Goal: Transaction & Acquisition: Purchase product/service

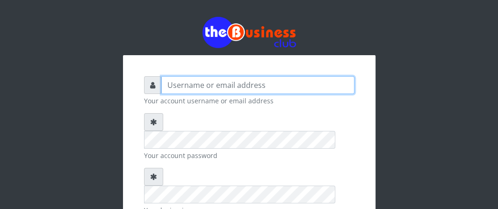
type input "Boboyen"
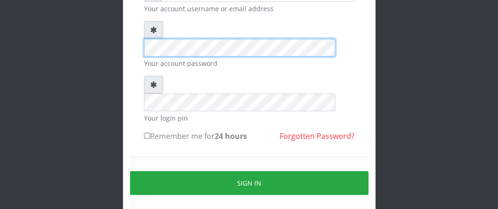
scroll to position [94, 0]
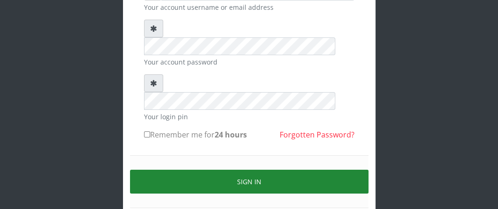
click at [151, 170] on button "Sign in" at bounding box center [249, 182] width 238 height 24
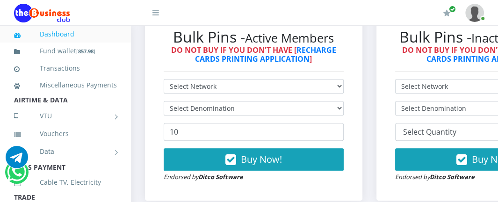
scroll to position [281, 0]
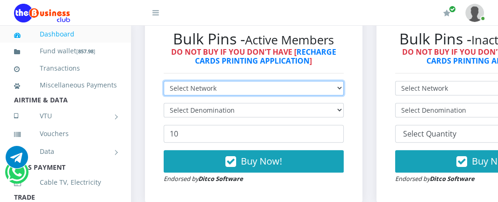
click at [256, 87] on select "Select Network MTN Globacom 9Mobile Airtel" at bounding box center [254, 88] width 180 height 14
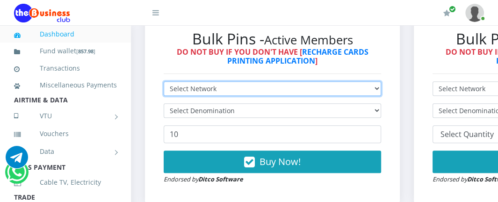
scroll to position [280, 0]
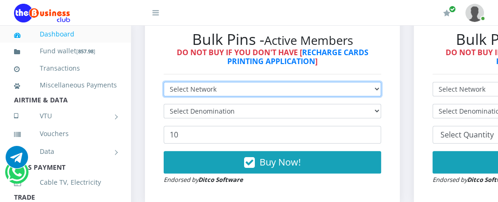
select select "Glo"
click at [164, 83] on select "Select Network MTN Globacom 9Mobile Airtel" at bounding box center [272, 89] width 217 height 14
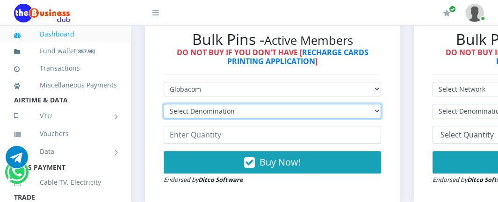
click at [223, 115] on select "Select Denomination Glo NGN100 - ₦96.55 Glo NGN200 - ₦193.10 Glo NGN500 - ₦482.…" at bounding box center [272, 111] width 217 height 14
click at [238, 114] on select "Select Denomination Glo NGN100 - ₦96.55 Glo NGN200 - ₦193.10 Glo NGN500 - ₦482.…" at bounding box center [272, 111] width 217 height 14
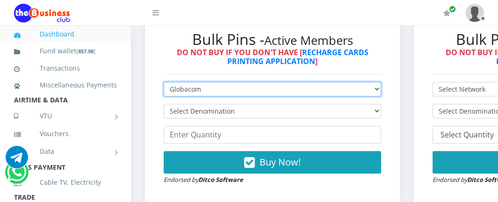
click at [225, 88] on select "Select Network MTN Globacom 9Mobile Airtel" at bounding box center [272, 89] width 217 height 14
click at [164, 83] on select "Select Network MTN Globacom 9Mobile Airtel" at bounding box center [272, 89] width 217 height 14
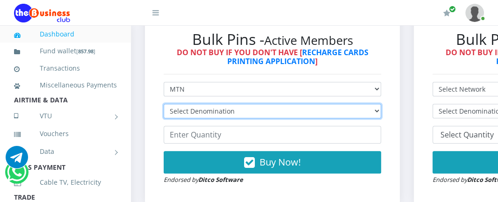
click at [216, 114] on select "Select Denomination MTN NGN100 - ₦96.99 MTN NGN200 - ₦193.98 MTN NGN400 - ₦387.…" at bounding box center [272, 111] width 217 height 14
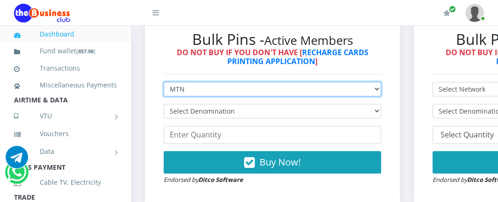
click at [216, 96] on select "Select Network MTN Globacom 9Mobile Airtel" at bounding box center [272, 89] width 217 height 14
click at [216, 92] on select "Select Network MTN Globacom 9Mobile Airtel" at bounding box center [272, 89] width 217 height 14
click at [164, 83] on select "Select Network MTN Globacom 9Mobile Airtel" at bounding box center [272, 89] width 217 height 14
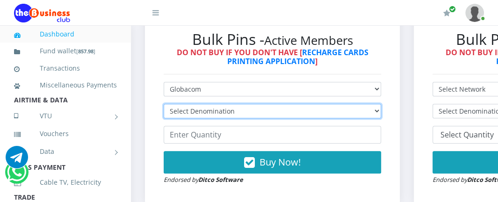
click at [215, 110] on select "Select Denomination Glo NGN100 - ₦96.55 Glo NGN200 - ₦193.10 Glo NGN500 - ₦482.…" at bounding box center [272, 111] width 217 height 14
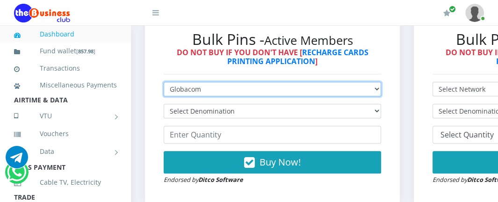
click at [238, 92] on select "Select Network MTN Globacom 9Mobile Airtel" at bounding box center [272, 89] width 217 height 14
click at [238, 85] on select "Select Network MTN Globacom 9Mobile Airtel" at bounding box center [272, 89] width 217 height 14
select select "MTN"
click at [164, 83] on select "Select Network MTN Globacom 9Mobile Airtel" at bounding box center [272, 89] width 217 height 14
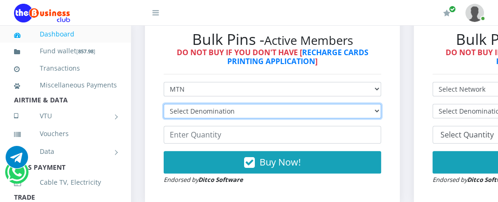
click at [224, 112] on select "Select Denomination" at bounding box center [272, 111] width 217 height 14
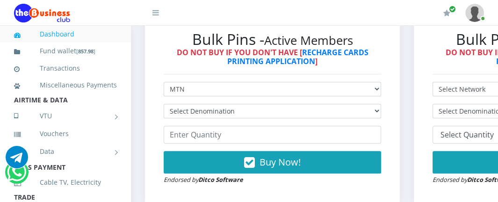
click at [243, 73] on div "Bulk Pins - Active Members DO NOT BUY IF YOU DON'T HAVE [ RECHARGE CARDS PRINTI…" at bounding box center [272, 107] width 236 height 173
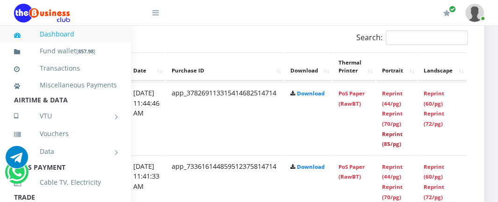
scroll to position [467, 197]
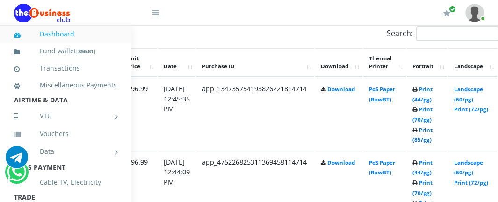
scroll to position [483, 154]
